Goal: Information Seeking & Learning: Learn about a topic

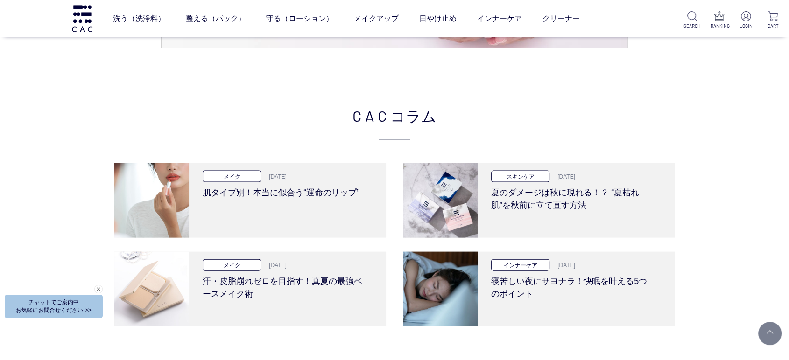
scroll to position [1971, 0]
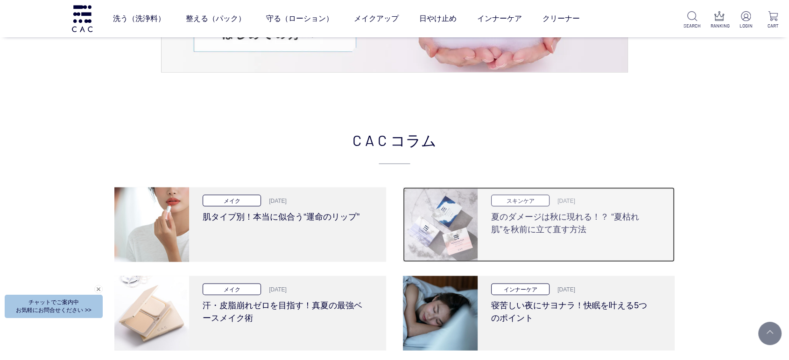
click at [534, 228] on h3 "夏のダメージは秋に現れる！？ “夏枯れ肌”を秋前に立て直す方法" at bounding box center [572, 221] width 163 height 29
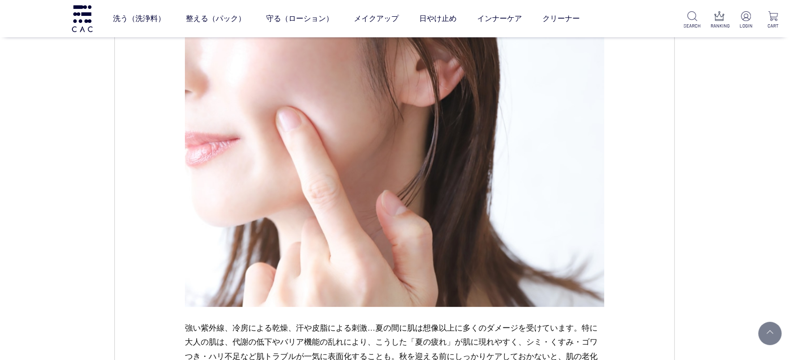
scroll to position [415, 0]
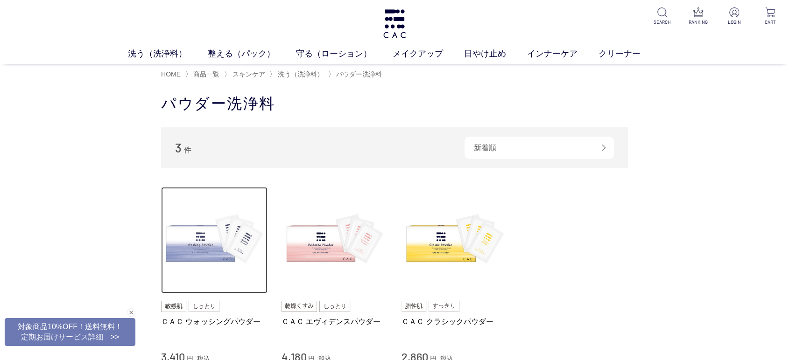
click at [229, 283] on img at bounding box center [214, 240] width 106 height 106
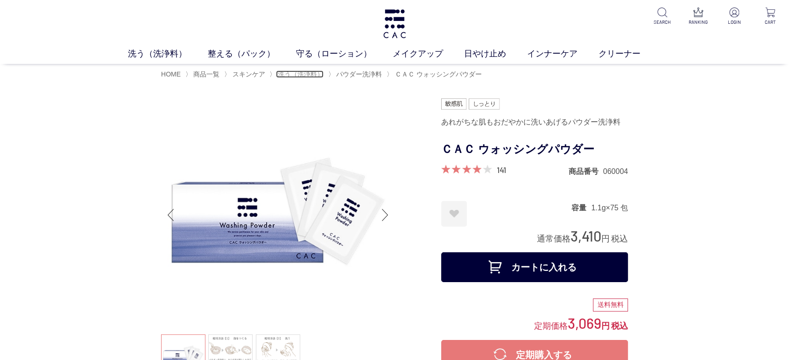
click at [295, 74] on span "洗う（洗浄料）" at bounding box center [301, 73] width 46 height 7
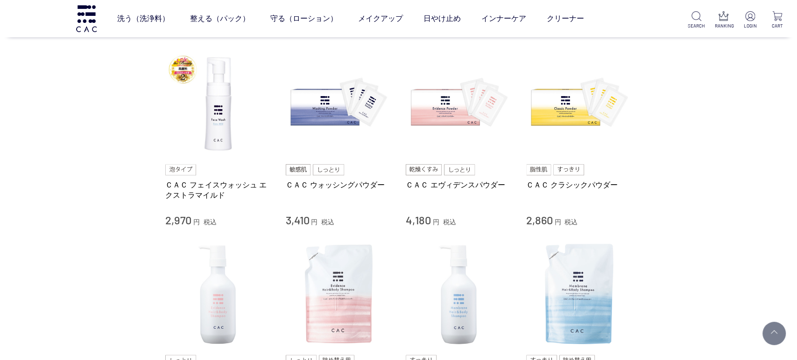
scroll to position [207, 0]
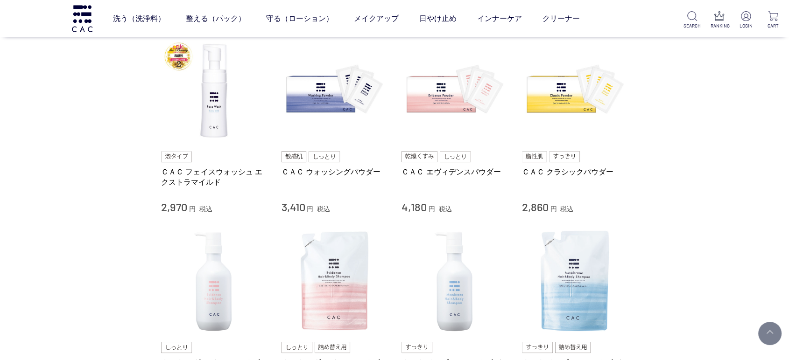
drag, startPoint x: 58, startPoint y: 131, endPoint x: 166, endPoint y: 35, distance: 144.5
click at [58, 131] on div "買い物かご 買い物かご内の商品 買い物かごは空です... カテゴリから探す 商品一覧 スキンケア 洗う（洗浄料） 液体洗浄料 パウダー洗浄料 泡洗顔料 グッズ…" at bounding box center [394, 334] width 789 height 1042
click at [377, 39] on link "美容液" at bounding box center [377, 39] width 20 height 7
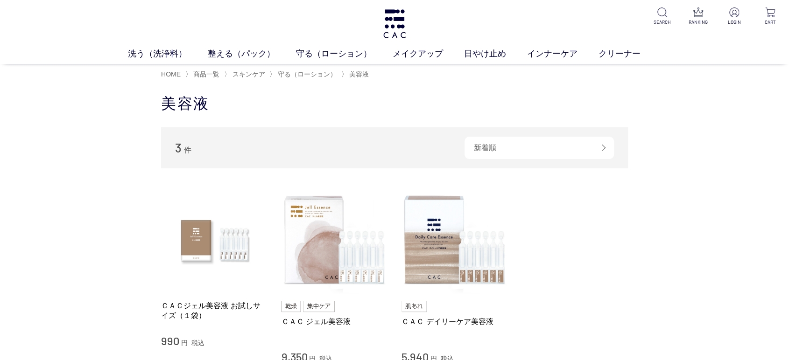
click at [50, 179] on div "買い物かご 買い物かご内の商品 買い物かごは空です... カテゴリから探す 商品一覧 スキンケア 洗う（洗浄料） 整える（パック） 守る（ローション） 保湿化…" at bounding box center [394, 266] width 789 height 364
click at [362, 70] on link "フェイスパック" at bounding box center [370, 71] width 46 height 7
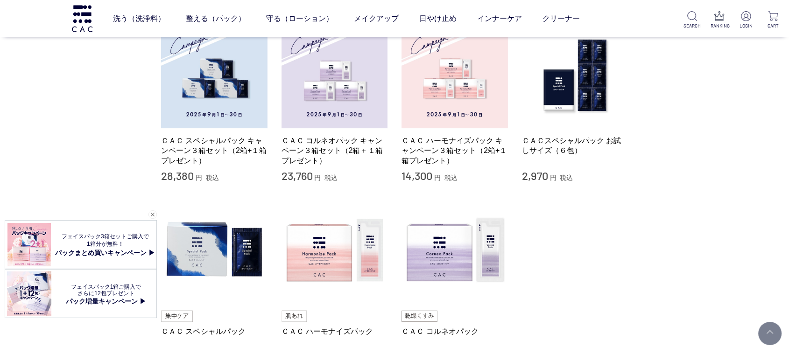
scroll to position [155, 0]
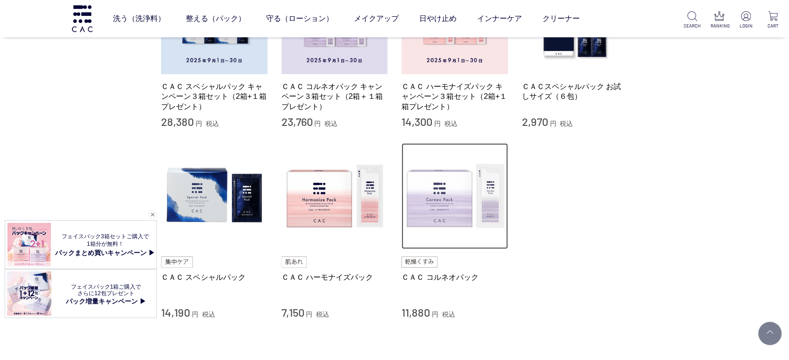
click at [444, 204] on img at bounding box center [454, 196] width 106 height 106
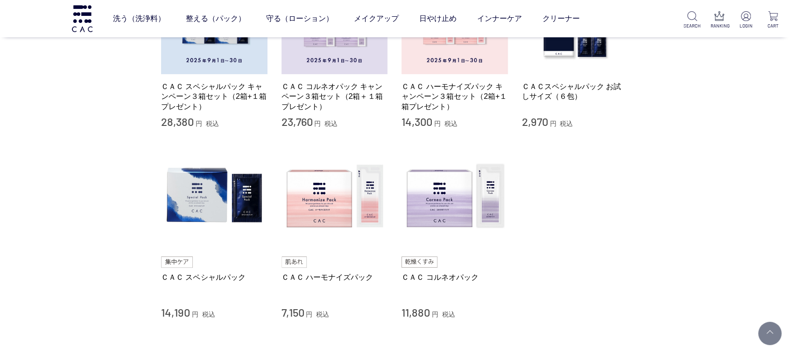
click at [88, 156] on div "買い物かご 買い物かご内の商品 買い物かごは空です... カテゴリから探す 商品一覧 スキンケア 洗う（洗浄料） 整える（パック） フェイスパック ヘアパック…" at bounding box center [394, 134] width 789 height 539
drag, startPoint x: 0, startPoint y: 279, endPoint x: 31, endPoint y: 282, distance: 31.4
click at [0, 279] on div "買い物かご 買い物かご内の商品 買い物かごは空です... カテゴリから探す 商品一覧 スキンケア 洗う（洗浄料） 整える（パック） フェイスパック ヘアパック…" at bounding box center [394, 134] width 789 height 539
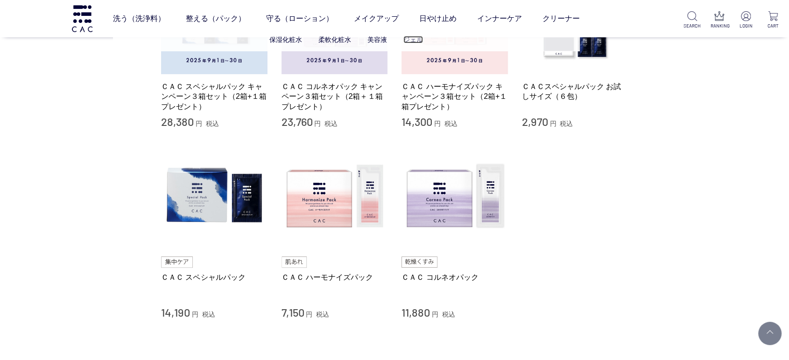
click at [411, 43] on link "ジェル" at bounding box center [413, 39] width 20 height 7
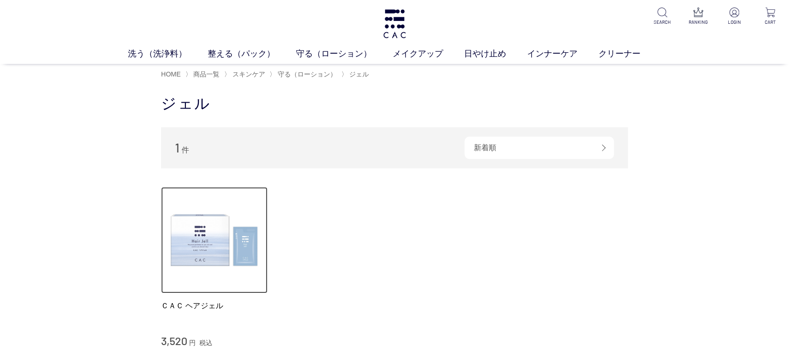
click at [164, 232] on img at bounding box center [214, 240] width 106 height 106
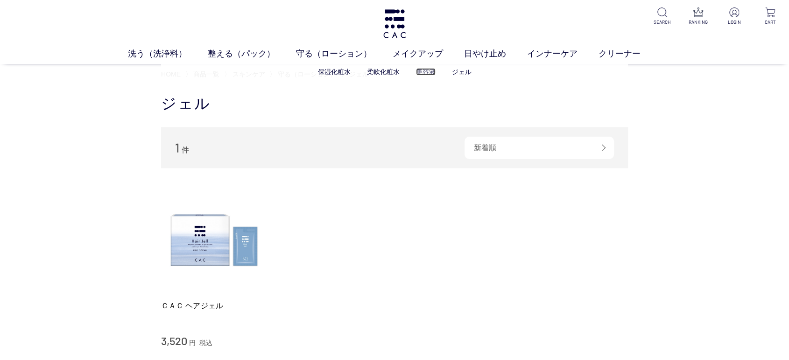
click at [428, 70] on link "美容液" at bounding box center [426, 71] width 20 height 7
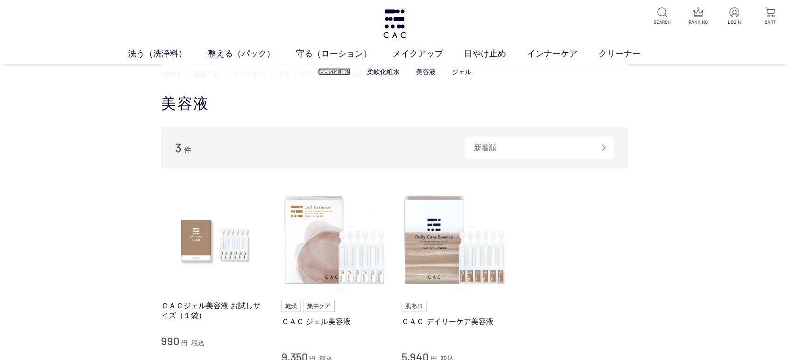
click at [332, 73] on link "保湿化粧水" at bounding box center [334, 71] width 33 height 7
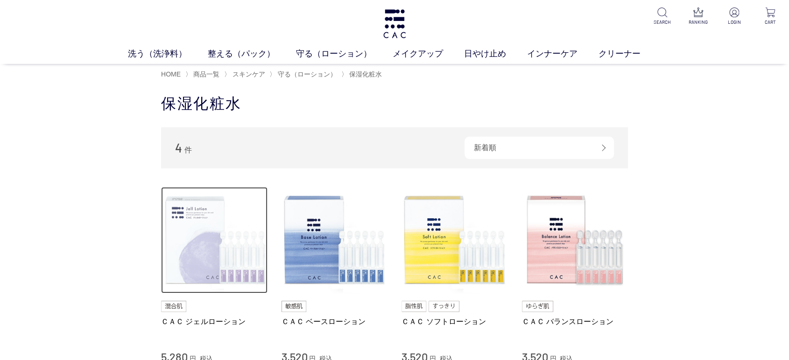
click at [196, 264] on img at bounding box center [214, 240] width 106 height 106
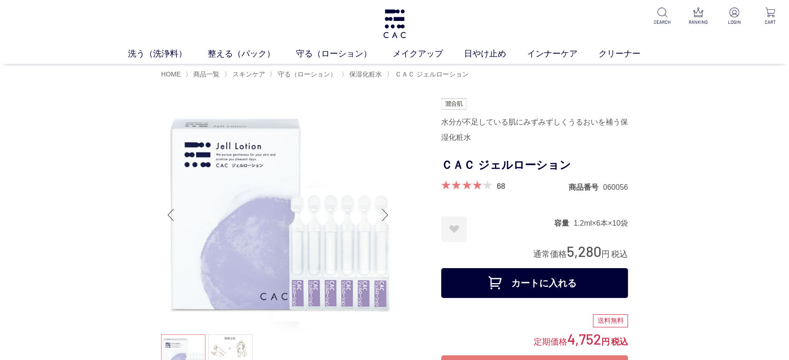
drag, startPoint x: 0, startPoint y: 197, endPoint x: 63, endPoint y: 200, distance: 62.6
click at [475, 48] on link "日やけ止め" at bounding box center [495, 54] width 63 height 13
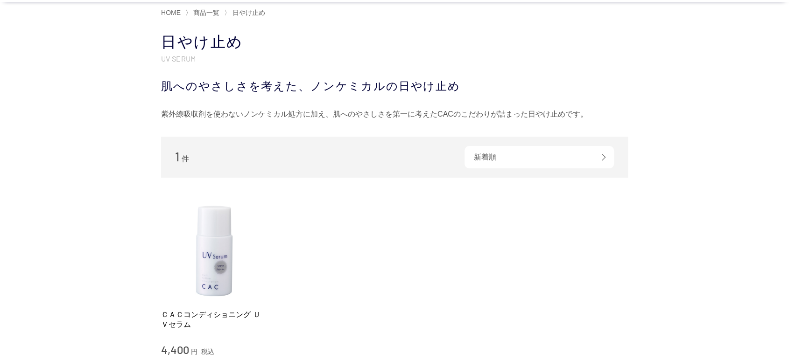
scroll to position [207, 0]
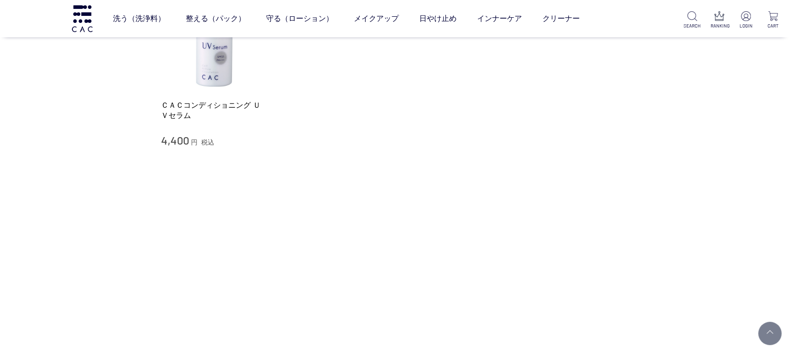
click at [249, 95] on div "ＣＡＣコンディショニング ＵＶセラム 4,400 円 税込" at bounding box center [214, 67] width 106 height 161
click at [231, 77] on img at bounding box center [214, 40] width 106 height 106
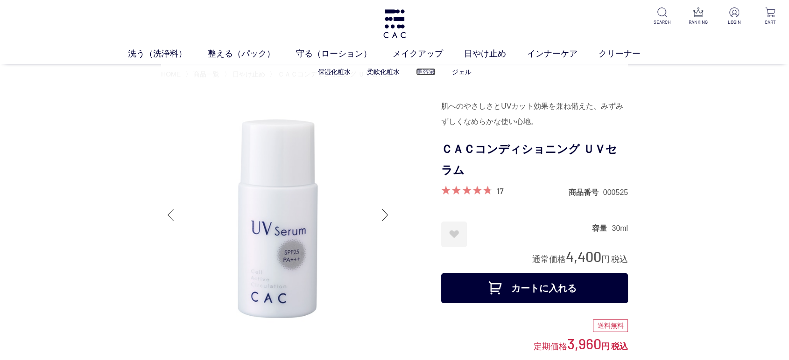
click at [417, 75] on link "美容液" at bounding box center [426, 71] width 20 height 7
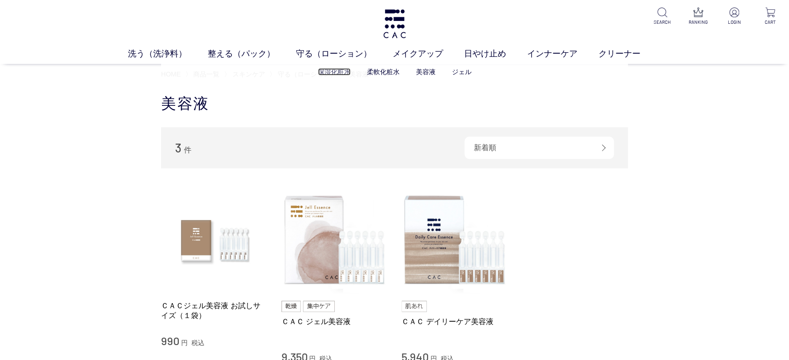
click at [335, 70] on link "保湿化粧水" at bounding box center [334, 71] width 33 height 7
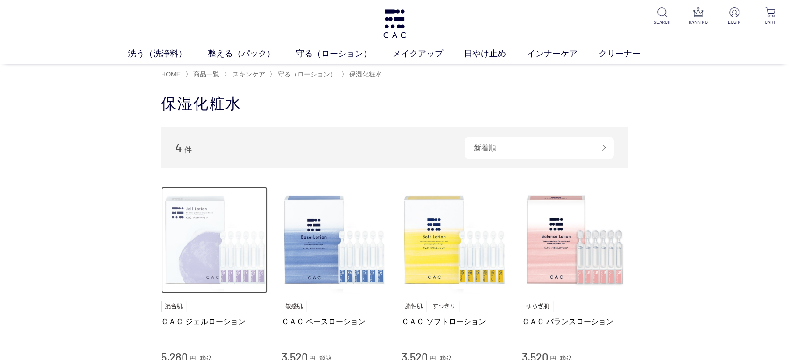
click at [239, 260] on img at bounding box center [214, 240] width 106 height 106
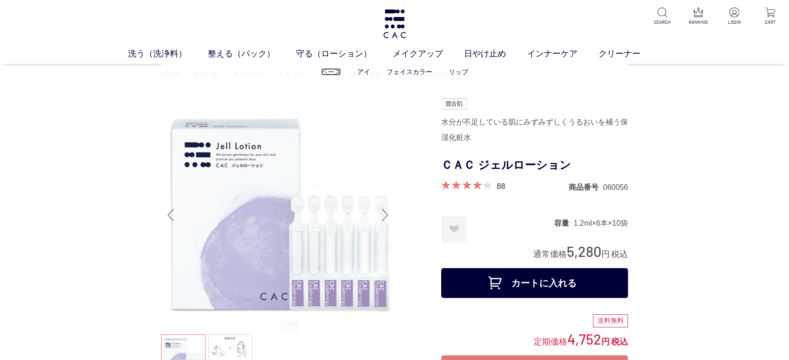
click at [335, 70] on link "ベース" at bounding box center [331, 71] width 20 height 7
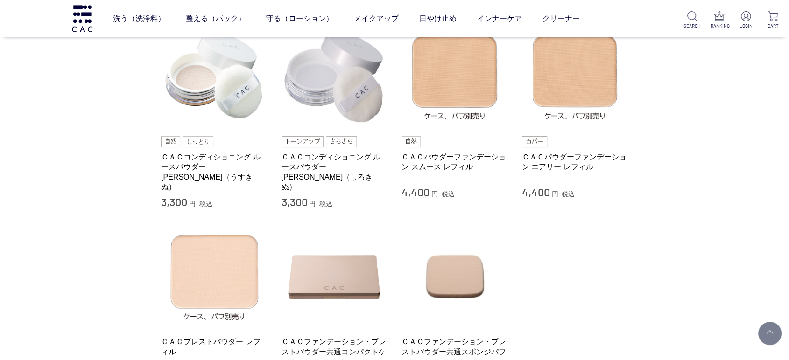
scroll to position [104, 0]
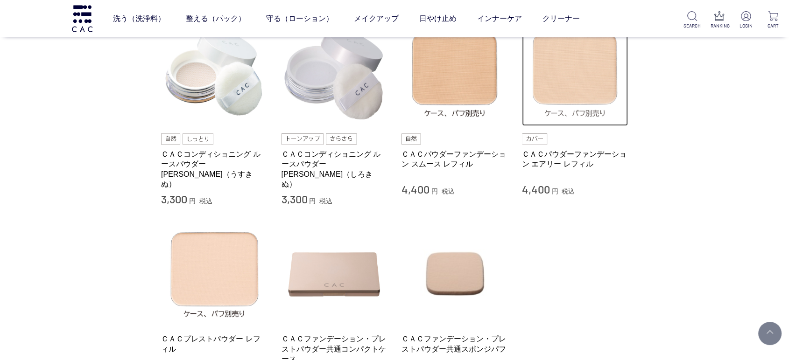
click at [591, 75] on img at bounding box center [575, 73] width 106 height 106
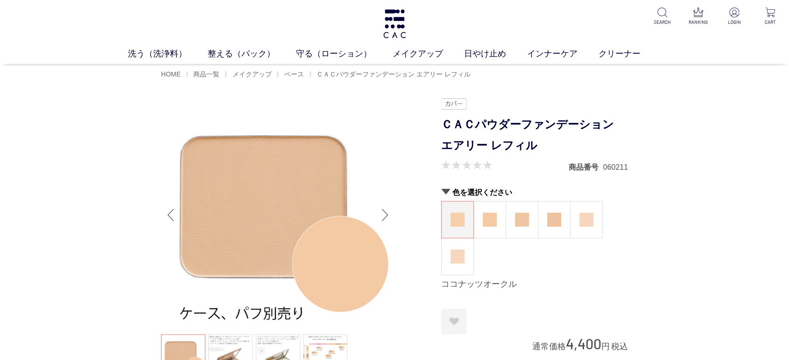
click at [339, 73] on link "ベース" at bounding box center [331, 71] width 20 height 7
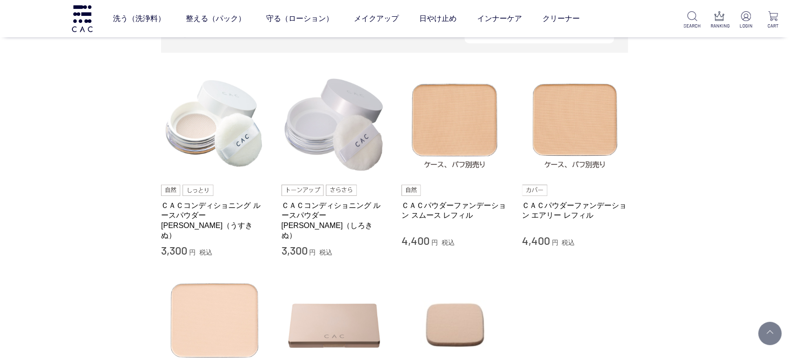
scroll to position [52, 0]
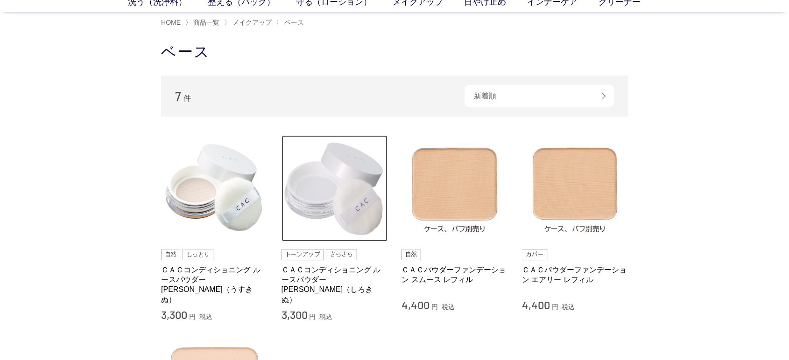
click at [325, 220] on img at bounding box center [334, 188] width 106 height 106
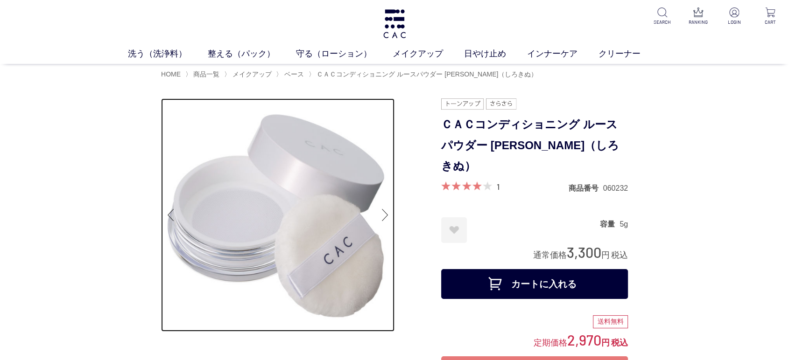
click at [233, 152] on img at bounding box center [277, 214] width 233 height 233
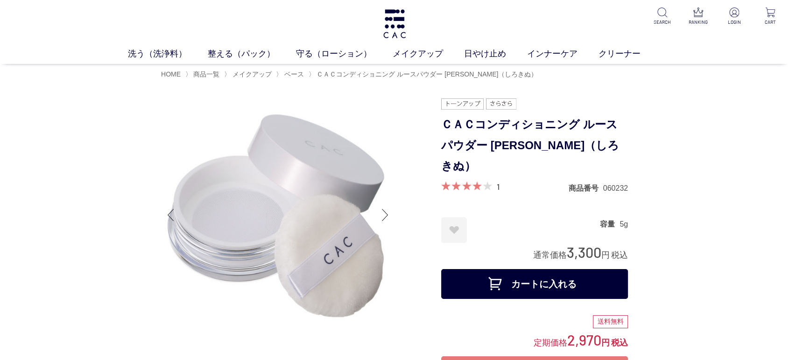
click at [376, 73] on link "パウダー洗浄料" at bounding box center [380, 71] width 46 height 7
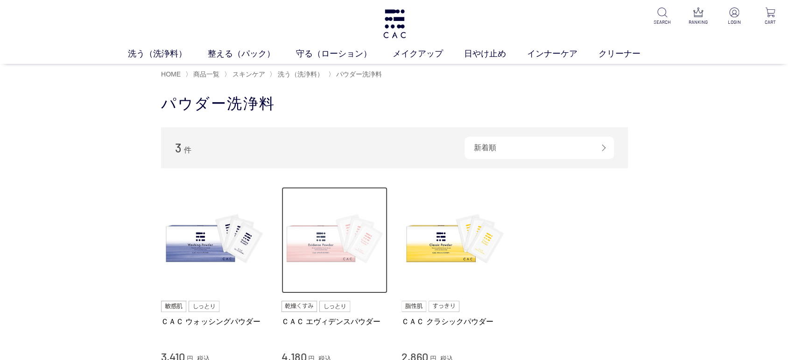
click at [335, 273] on img at bounding box center [334, 240] width 106 height 106
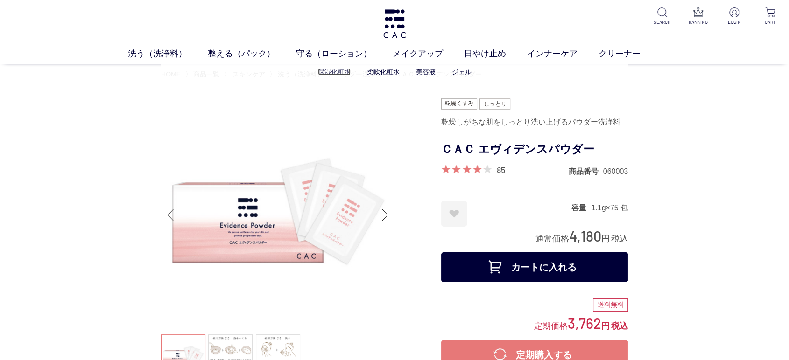
click at [337, 72] on link "保湿化粧水" at bounding box center [334, 71] width 33 height 7
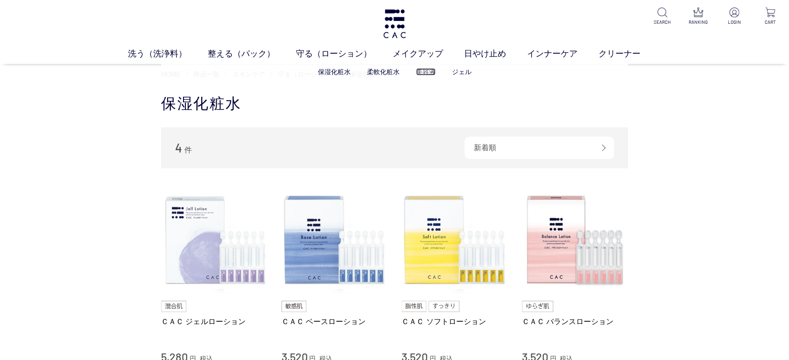
click at [422, 72] on link "美容液" at bounding box center [426, 71] width 20 height 7
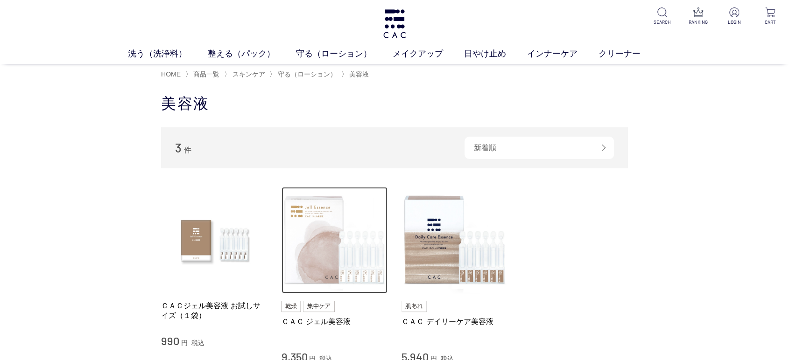
click at [352, 260] on img at bounding box center [334, 240] width 106 height 106
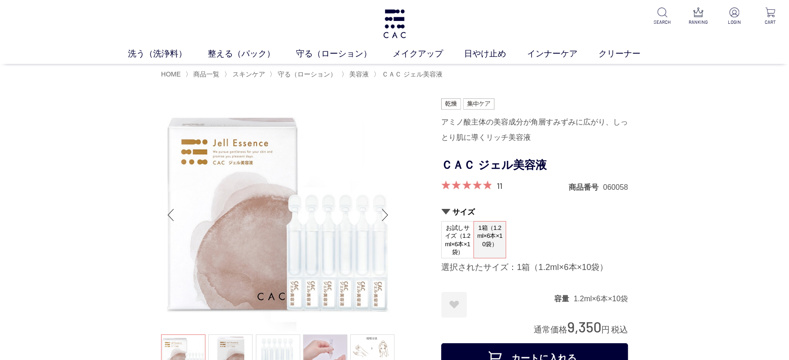
drag, startPoint x: 0, startPoint y: 199, endPoint x: 390, endPoint y: 262, distance: 395.4
click at [337, 76] on link "ベース" at bounding box center [331, 71] width 20 height 7
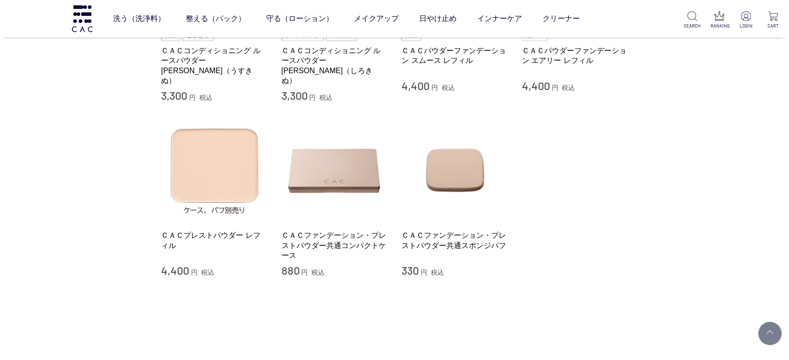
scroll to position [104, 0]
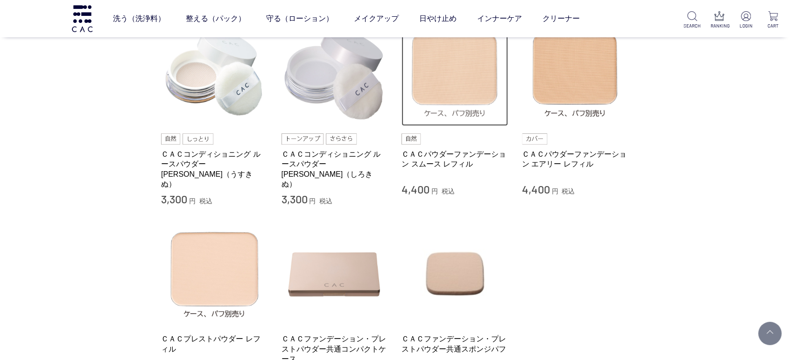
click at [421, 109] on img at bounding box center [454, 73] width 106 height 106
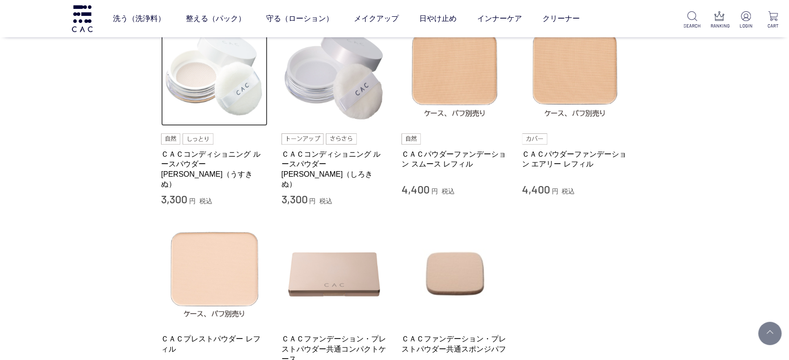
click at [185, 99] on img at bounding box center [214, 73] width 106 height 106
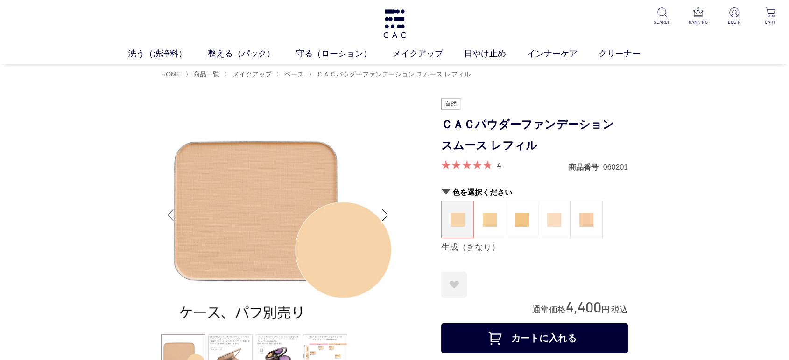
drag, startPoint x: 95, startPoint y: 136, endPoint x: 228, endPoint y: 113, distance: 135.0
drag, startPoint x: 0, startPoint y: 224, endPoint x: 18, endPoint y: 212, distance: 21.6
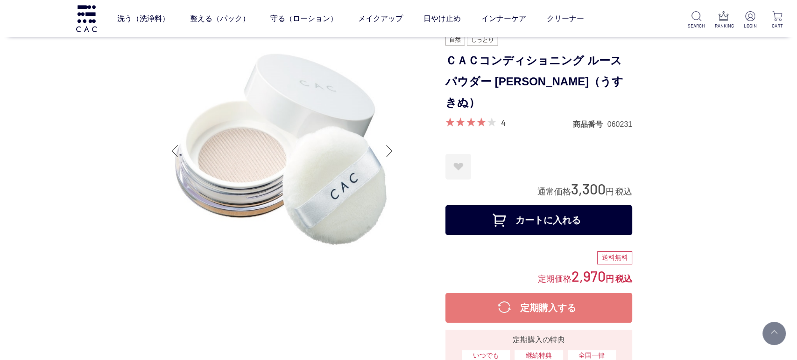
scroll to position [155, 0]
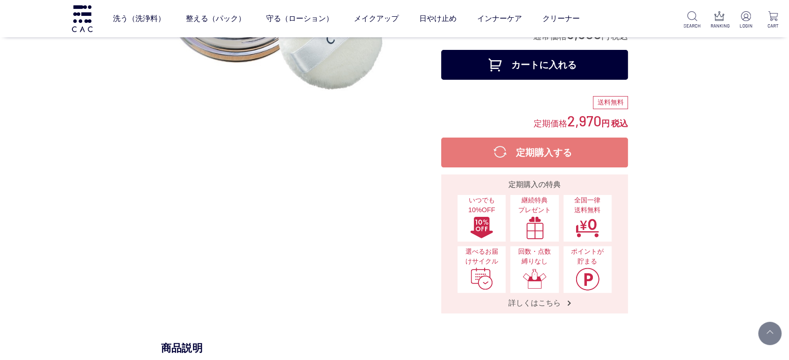
drag, startPoint x: 78, startPoint y: 177, endPoint x: 202, endPoint y: 55, distance: 173.6
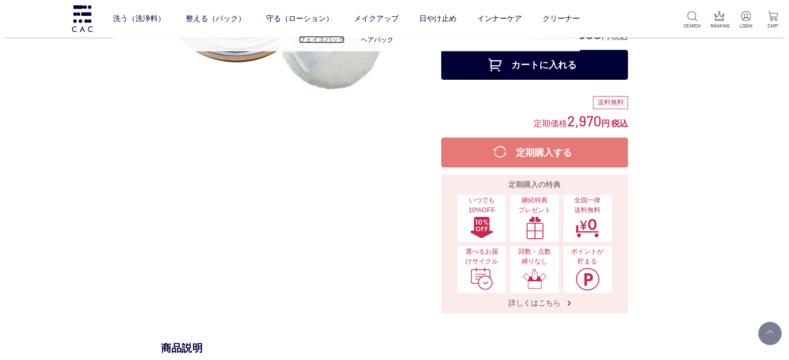
click at [307, 37] on link "フェイスパック" at bounding box center [322, 39] width 46 height 7
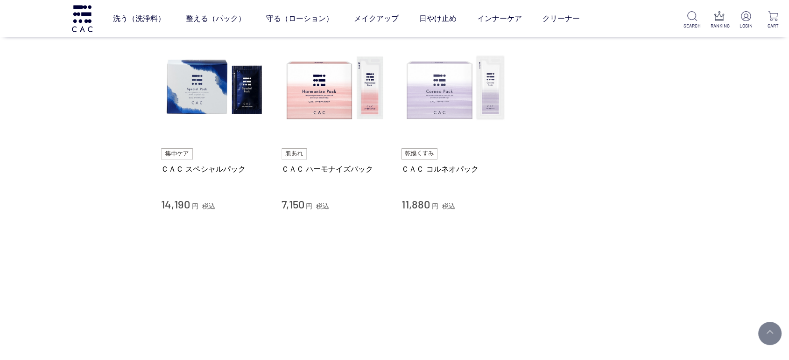
scroll to position [155, 0]
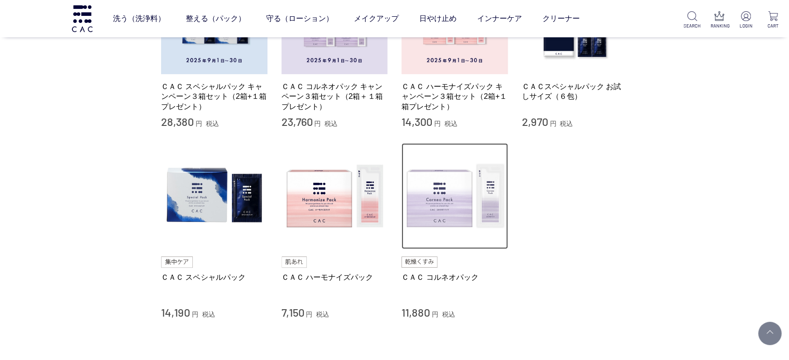
click at [420, 186] on img at bounding box center [454, 196] width 106 height 106
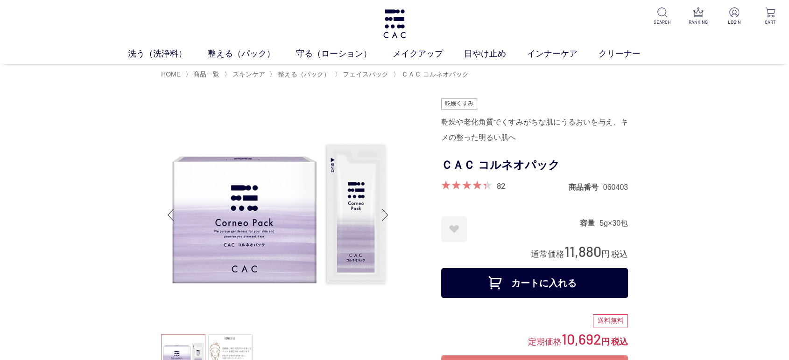
click at [431, 74] on link "泡洗顔料" at bounding box center [432, 71] width 26 height 7
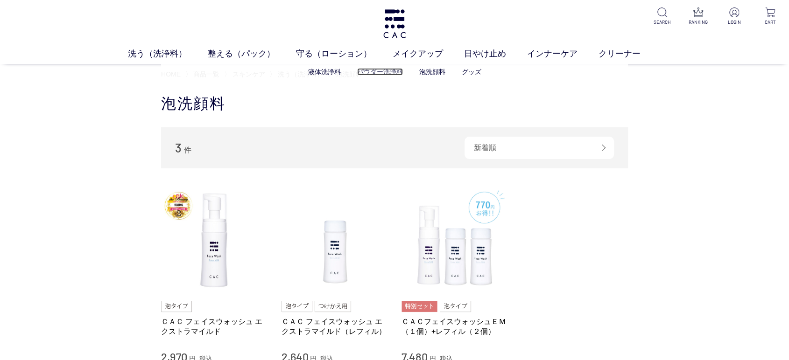
click at [370, 70] on link "パウダー洗浄料" at bounding box center [380, 71] width 46 height 7
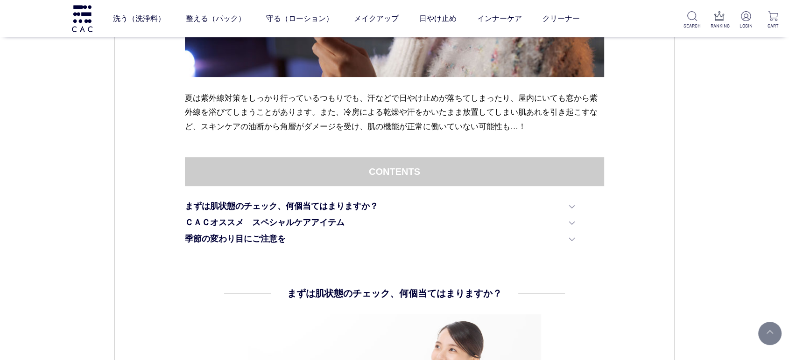
scroll to position [519, 0]
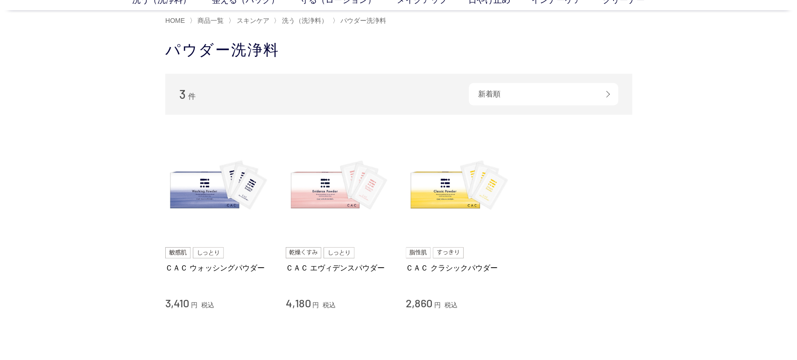
scroll to position [155, 0]
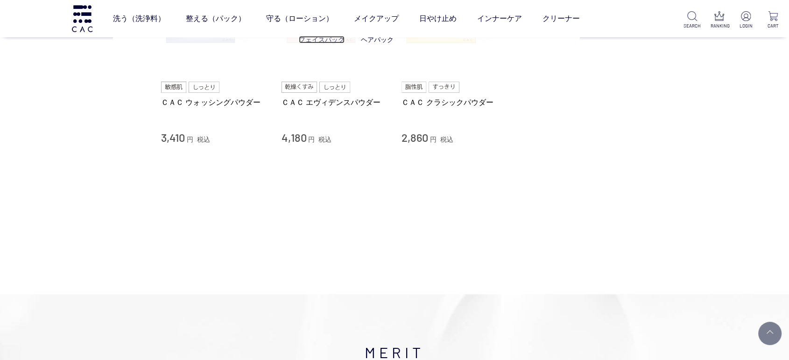
click at [307, 40] on link "フェイスパック" at bounding box center [322, 39] width 46 height 7
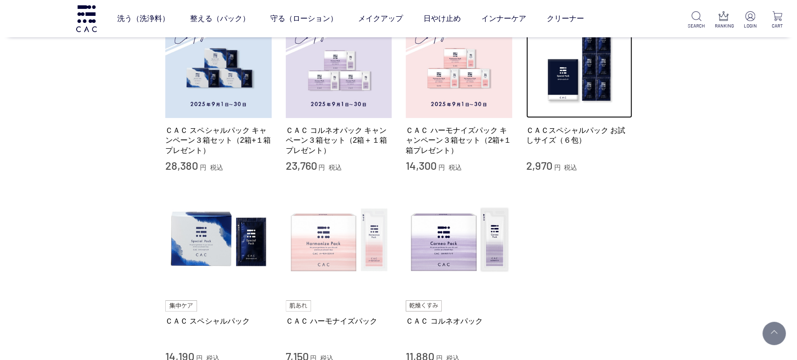
scroll to position [104, 0]
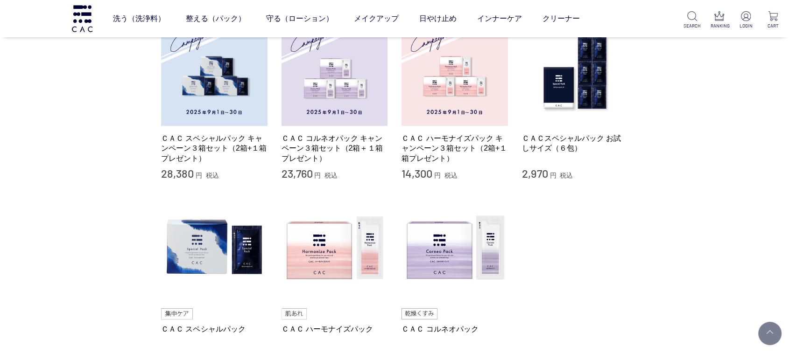
drag, startPoint x: 131, startPoint y: 98, endPoint x: 154, endPoint y: 92, distance: 23.1
click at [131, 98] on div "買い物かご 買い物かご内の商品 買い物かごは空です... カテゴリから探す 商品一覧 スキンケア 洗う（洗浄料） 整える（パック） フェイスパック ヘアパック…" at bounding box center [394, 186] width 789 height 539
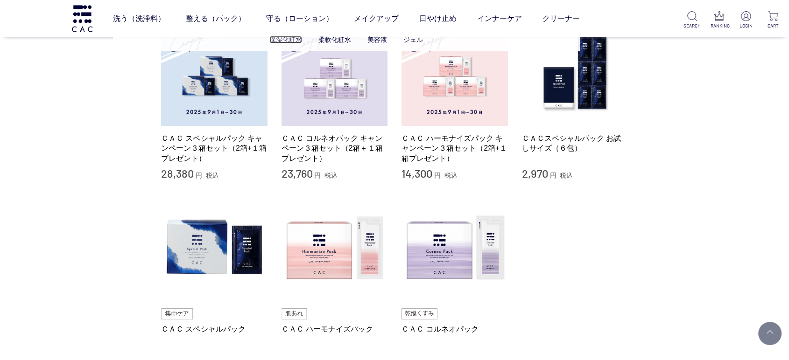
click at [282, 39] on link "保湿化粧水" at bounding box center [285, 39] width 33 height 7
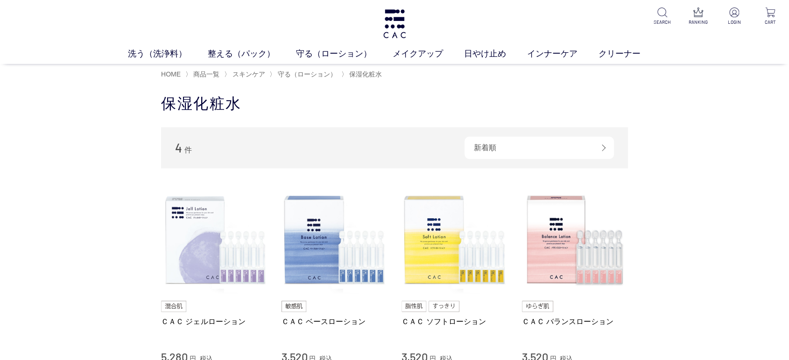
click at [319, 297] on div "ＣＡＣ ベースローション 3,520 円 税込" at bounding box center [334, 275] width 106 height 177
click at [391, 260] on li "ＣＡＣ ジェルローション 5,280 円 税込 ＣＡＣ ベースローション 3,520 円 税込 ＣＡＣ ソフトローション 3,520 円 税込 ＣＡＣ バラン…" at bounding box center [394, 275] width 467 height 177
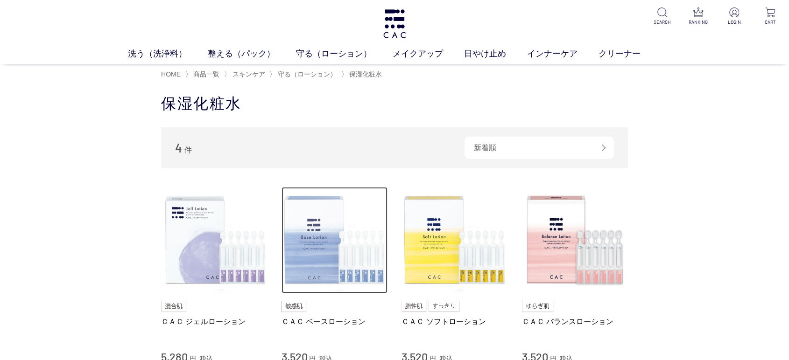
click at [341, 213] on img at bounding box center [334, 240] width 106 height 106
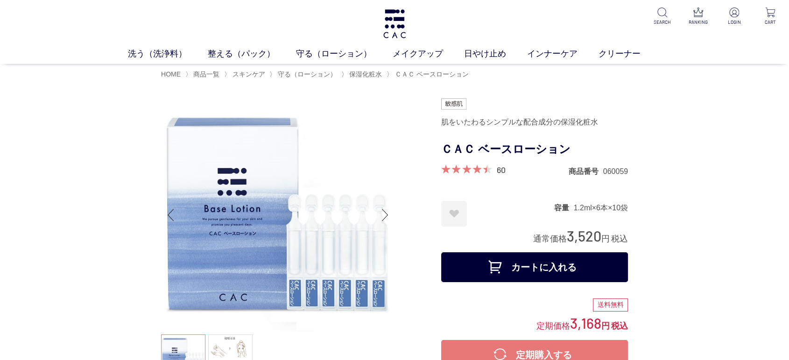
drag, startPoint x: 0, startPoint y: 206, endPoint x: 380, endPoint y: 284, distance: 387.4
drag, startPoint x: 71, startPoint y: 222, endPoint x: 102, endPoint y: 213, distance: 32.2
